Goal: Information Seeking & Learning: Learn about a topic

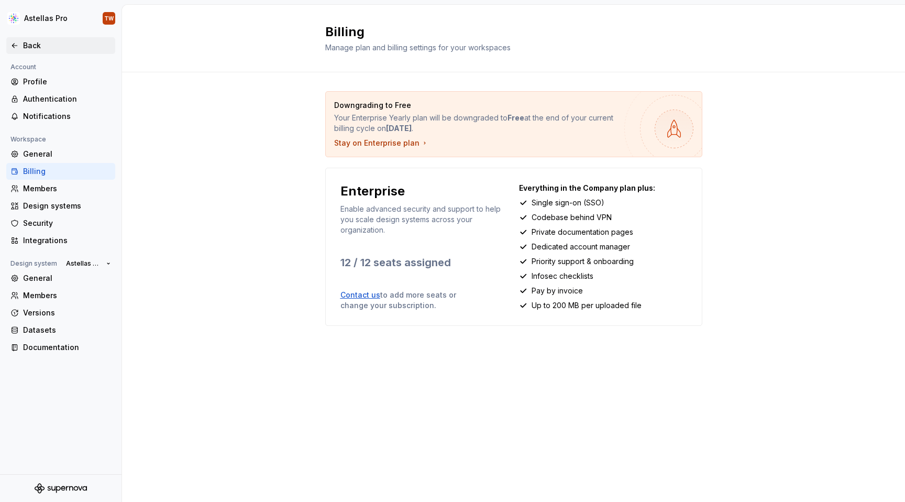
click at [33, 42] on div "Back" at bounding box center [67, 45] width 88 height 10
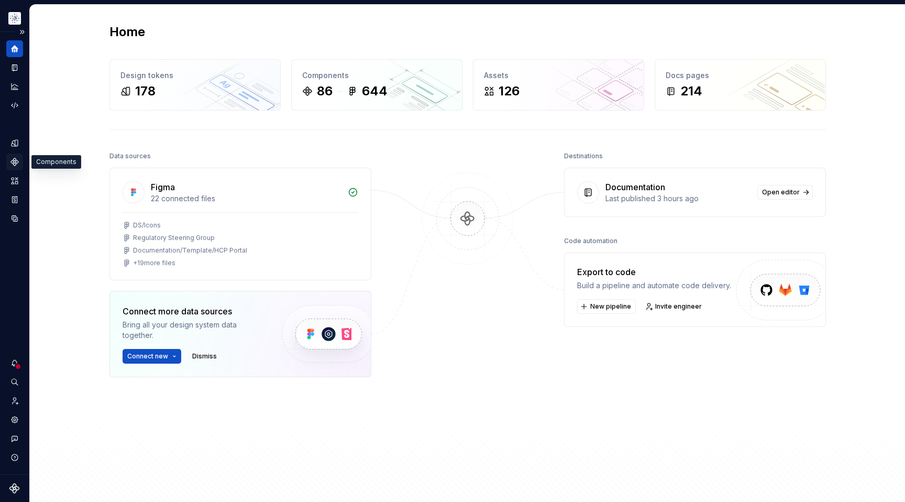
click at [17, 167] on div "Components" at bounding box center [14, 161] width 17 height 17
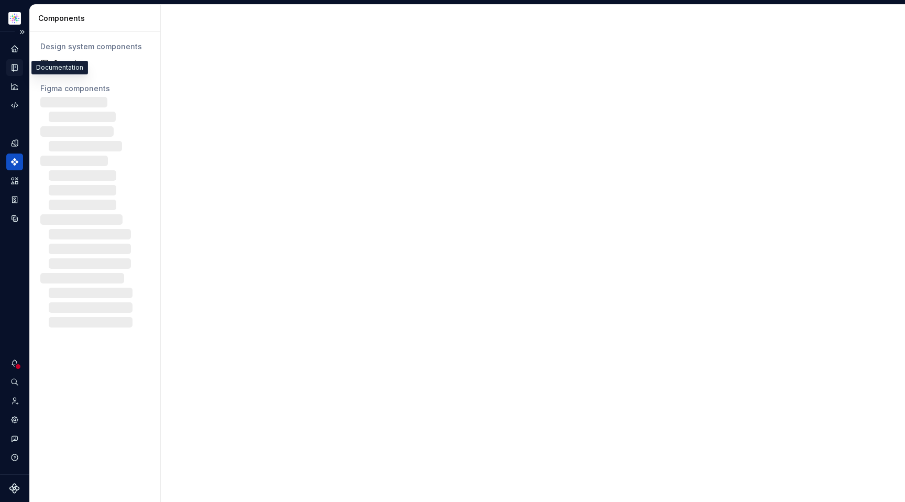
click at [12, 70] on icon "Documentation" at bounding box center [14, 67] width 9 height 9
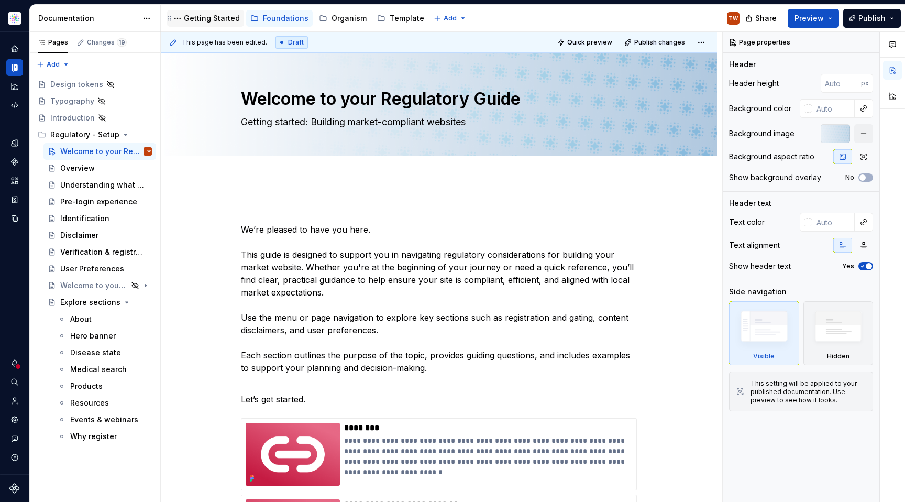
click at [192, 20] on div "Getting Started" at bounding box center [212, 18] width 56 height 10
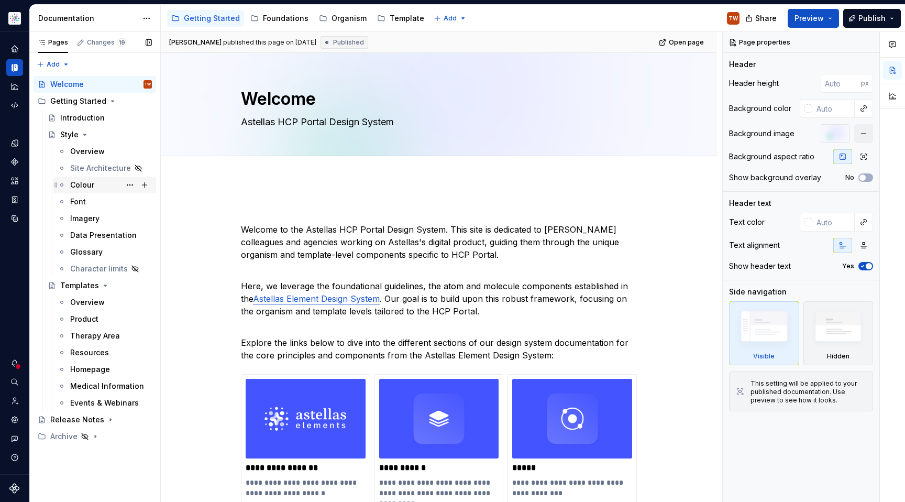
click at [80, 181] on div "Colour" at bounding box center [82, 185] width 24 height 10
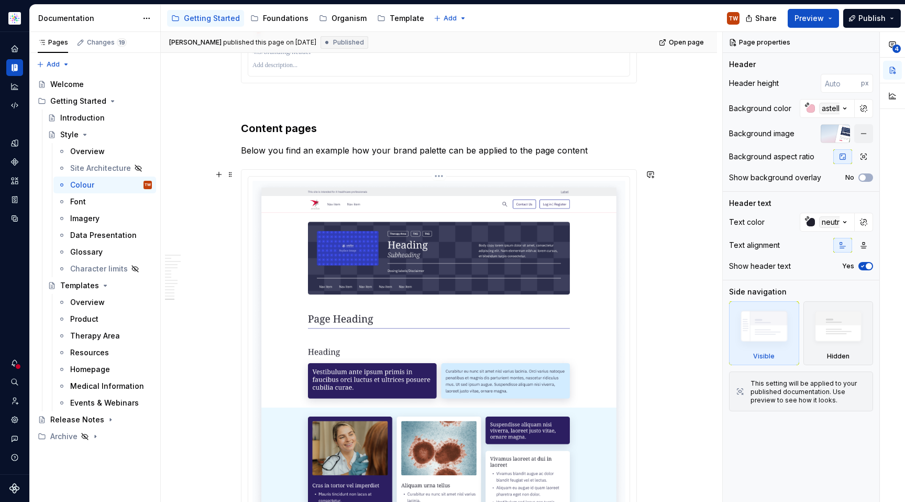
scroll to position [4388, 0]
type textarea "*"
